Goal: Check status: Check status

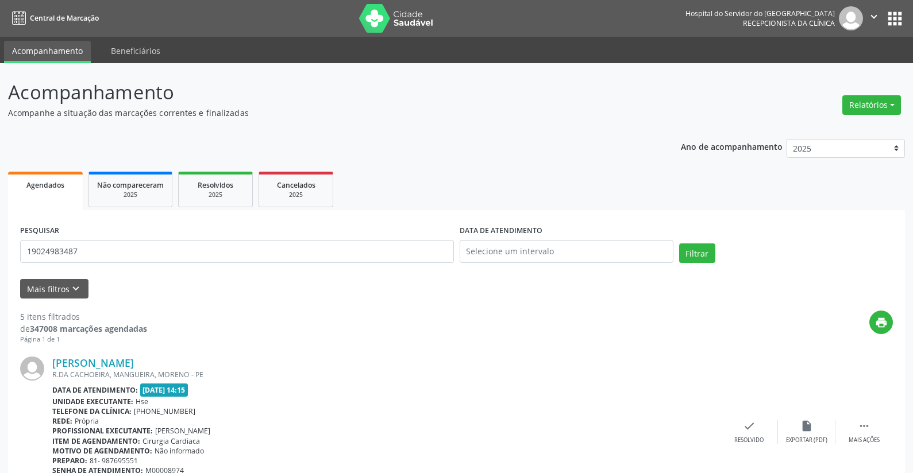
type input "19024983487"
click at [501, 245] on input "text" at bounding box center [567, 251] width 214 height 23
click at [524, 400] on span "26" at bounding box center [522, 403] width 22 height 22
type input "[DATE]"
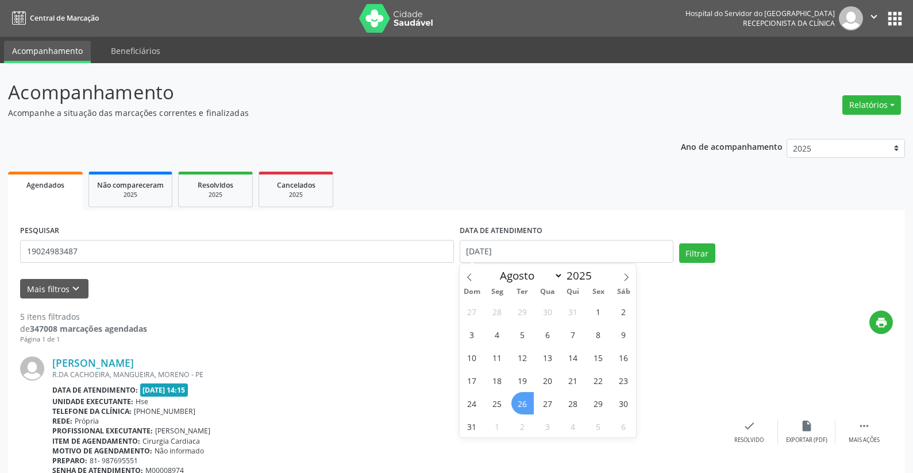
click at [520, 399] on span "26" at bounding box center [522, 403] width 22 height 22
select select "7"
drag, startPoint x: 513, startPoint y: 248, endPoint x: 438, endPoint y: 258, distance: 76.0
click at [438, 258] on div "PESQUISAR 19024983487 DATA DE ATENDIMENTO [DATE] Filtrar" at bounding box center [456, 246] width 878 height 49
click at [691, 244] on button "Filtrar" at bounding box center [697, 254] width 36 height 20
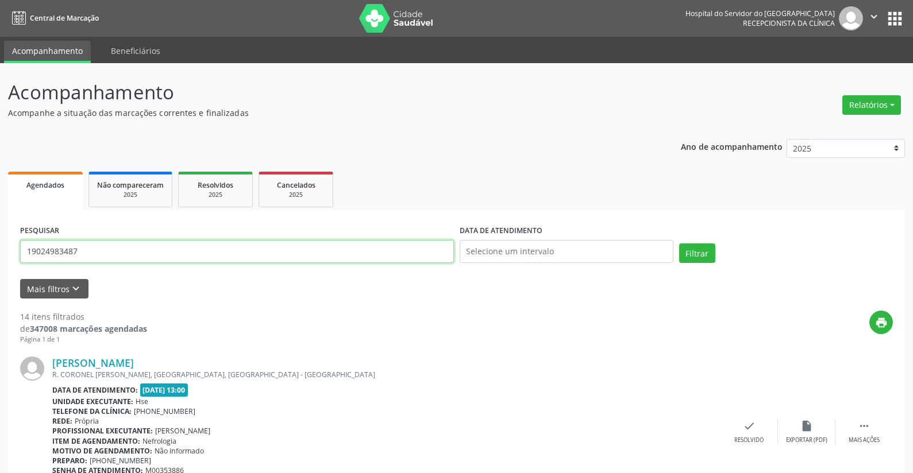
click at [92, 250] on input "19024983487" at bounding box center [237, 251] width 434 height 23
type input "1"
